Goal: Check status: Check status

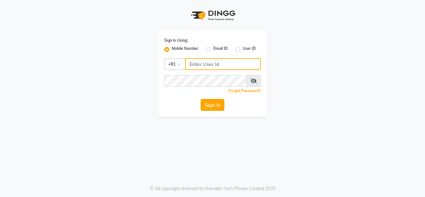
type input "9673060660"
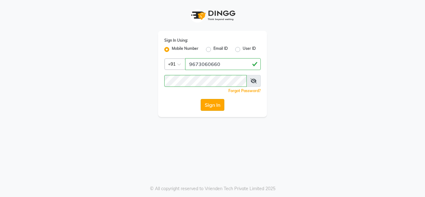
click at [220, 108] on button "Sign In" at bounding box center [213, 105] width 24 height 12
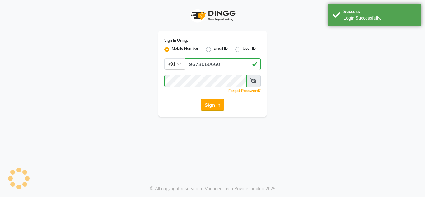
select select "service"
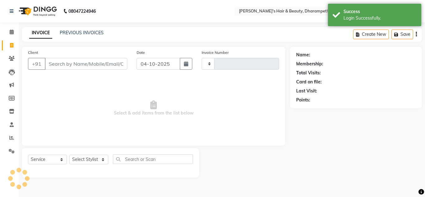
type input "3546"
select select "en"
select select "4860"
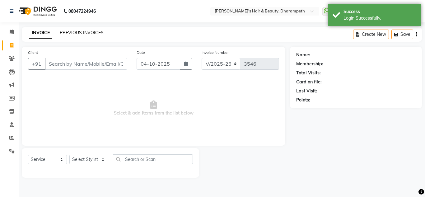
click at [82, 31] on link "PREVIOUS INVOICES" at bounding box center [82, 33] width 44 height 6
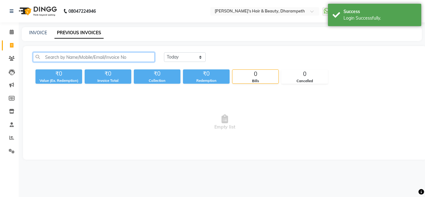
click at [69, 59] on input "text" at bounding box center [94, 57] width 122 height 10
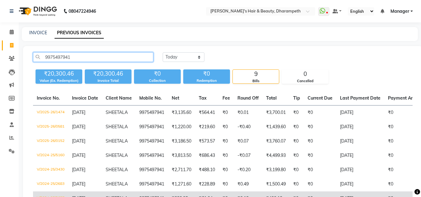
scroll to position [12, 0]
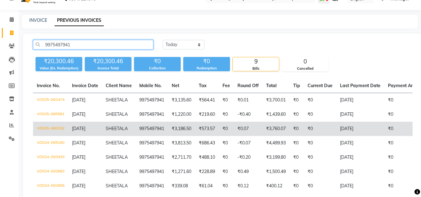
type input "9975497941"
click at [178, 126] on td "₹3,186.50" at bounding box center [181, 129] width 27 height 14
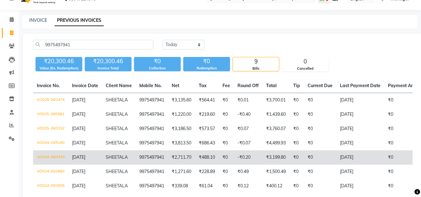
click at [135, 151] on td "SHEETAL A" at bounding box center [119, 157] width 34 height 14
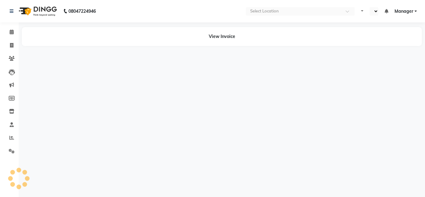
select select "en"
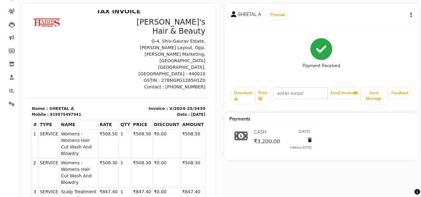
scroll to position [48, 0]
